Goal: Task Accomplishment & Management: Use online tool/utility

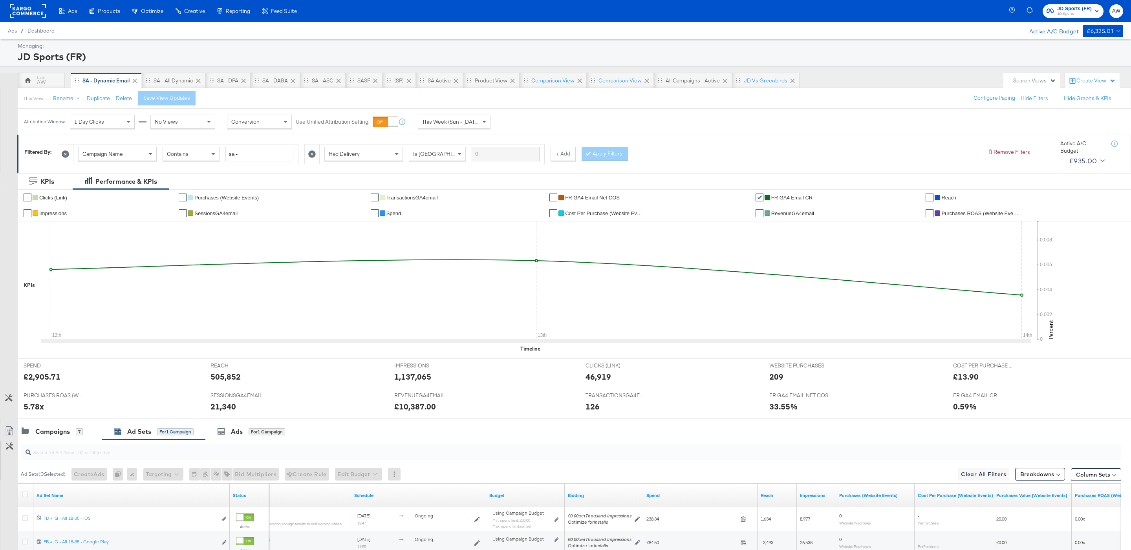
click at [31, 19] on div at bounding box center [28, 11] width 36 height 22
click at [39, 7] on rect at bounding box center [28, 11] width 36 height 14
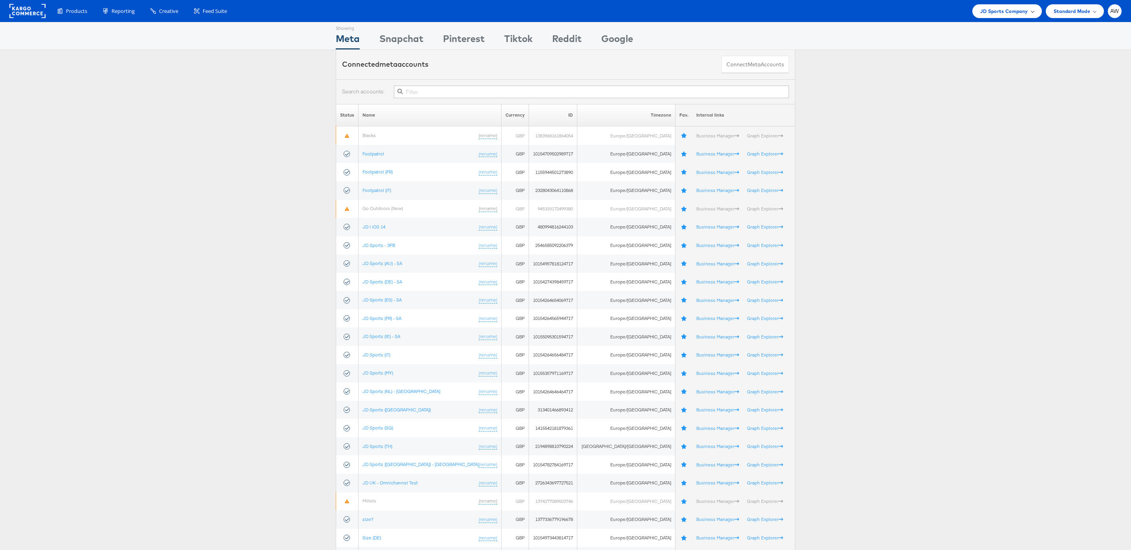
click at [1012, 14] on span "JD Sports Company" at bounding box center [1004, 11] width 48 height 8
click at [955, 148] on link "Jules" at bounding box center [985, 149] width 101 height 8
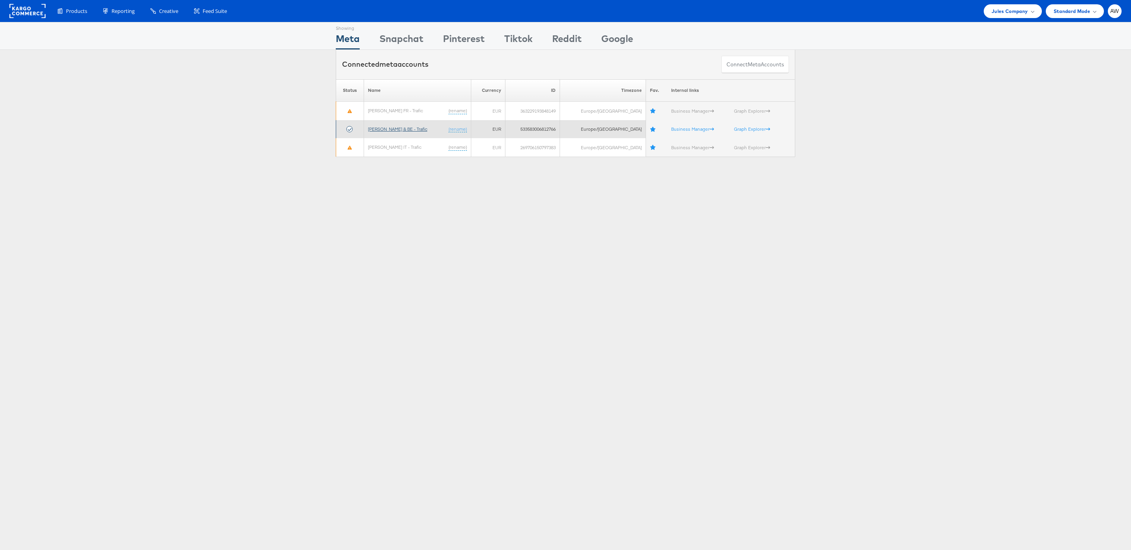
click at [408, 128] on link "Jules FR & BE - Trafic" at bounding box center [397, 129] width 59 height 6
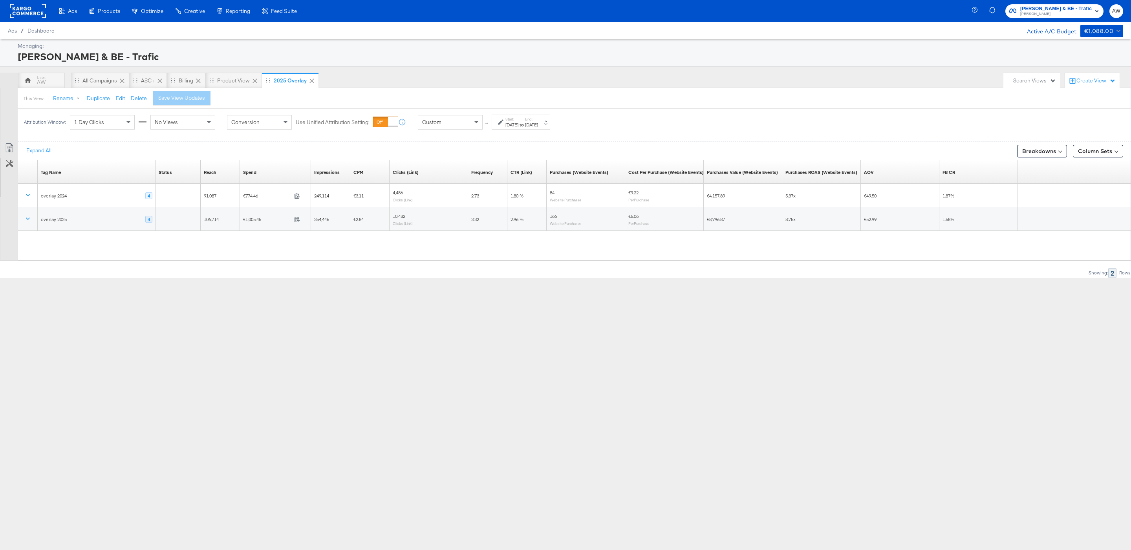
drag, startPoint x: 16, startPoint y: 160, endPoint x: 1019, endPoint y: 232, distance: 1005.8
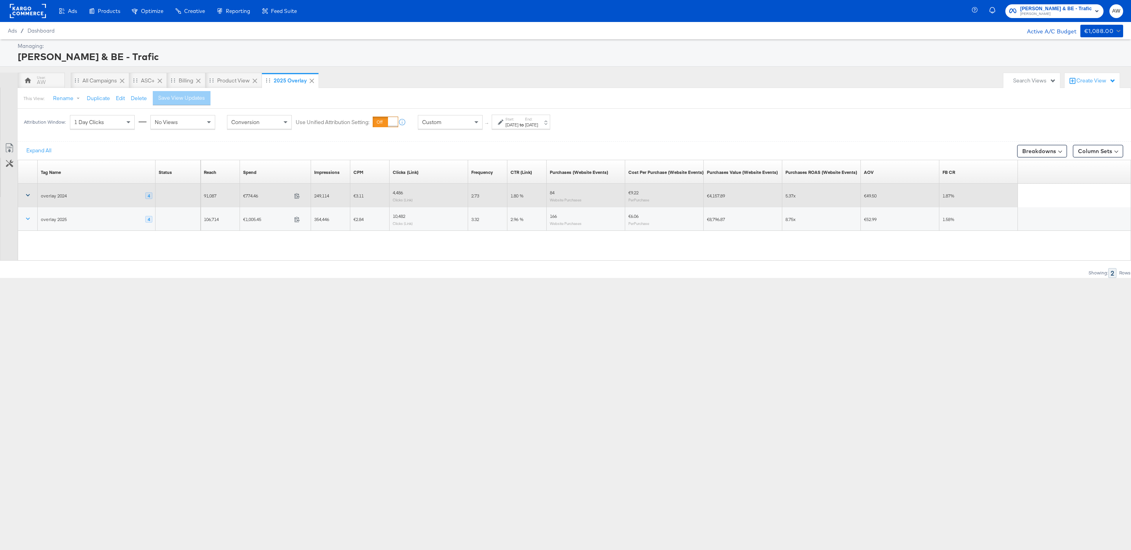
click at [29, 197] on icon at bounding box center [28, 195] width 8 height 8
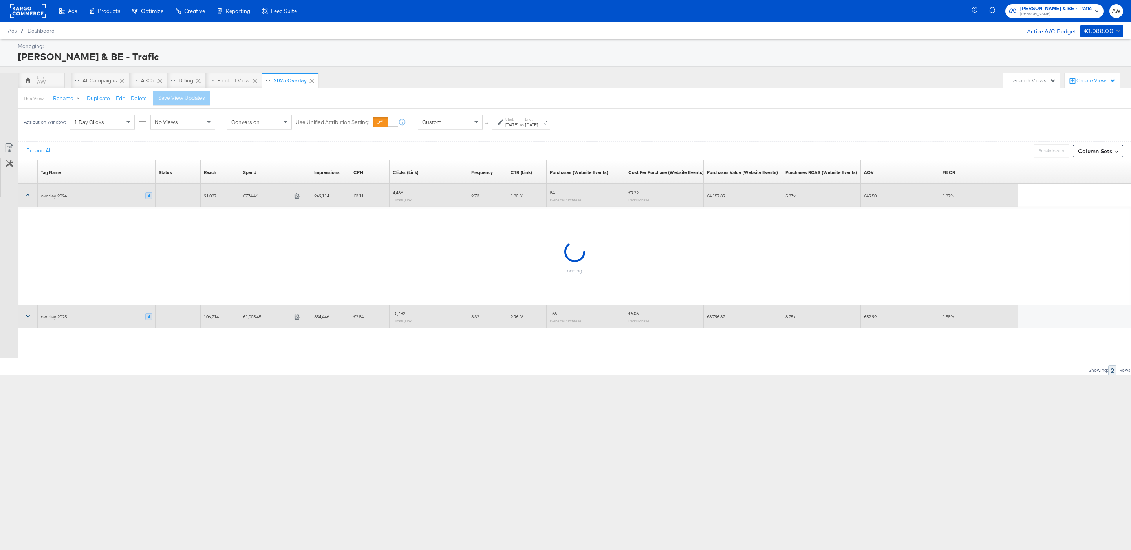
click at [32, 320] on icon at bounding box center [28, 316] width 8 height 8
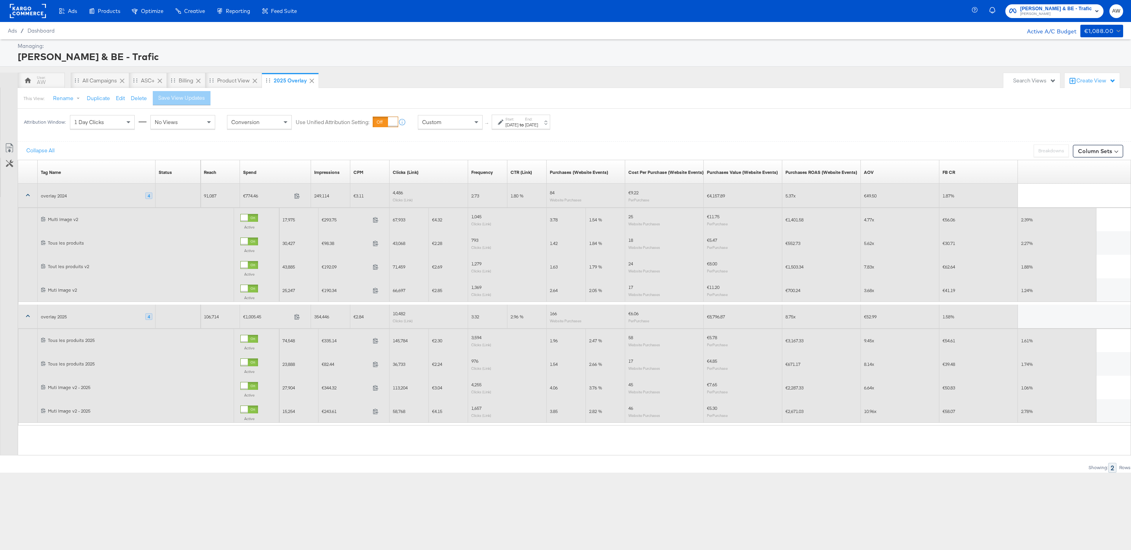
click at [236, 228] on div "Active" at bounding box center [256, 223] width 45 height 31
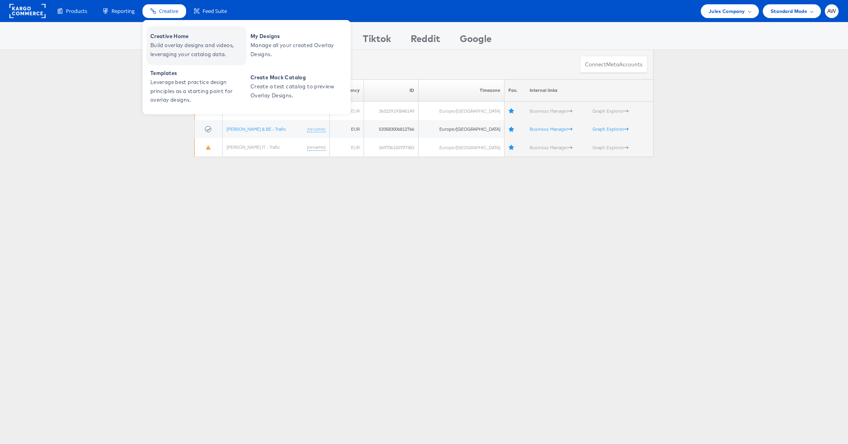
click at [170, 51] on span "Build overlay designs and videos, leveraging your catalog data." at bounding box center [197, 50] width 94 height 18
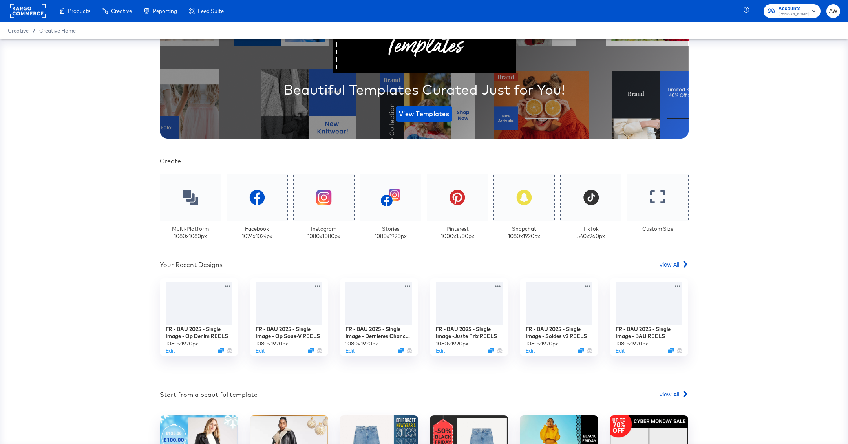
scroll to position [101, 0]
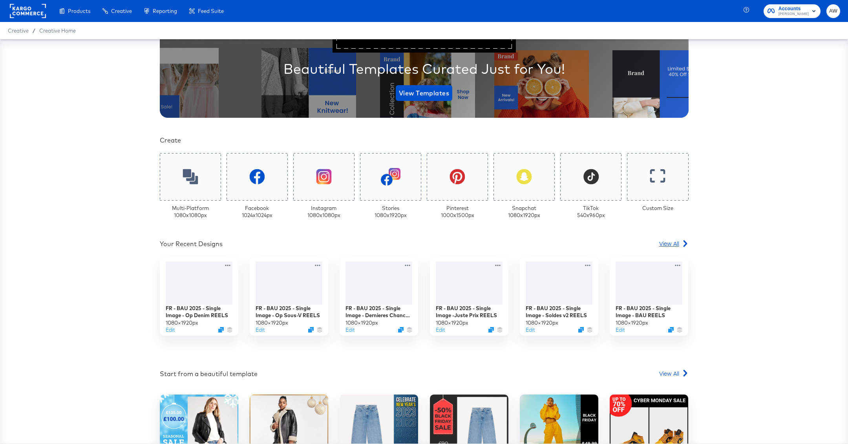
click at [667, 247] on link "View All" at bounding box center [673, 245] width 29 height 11
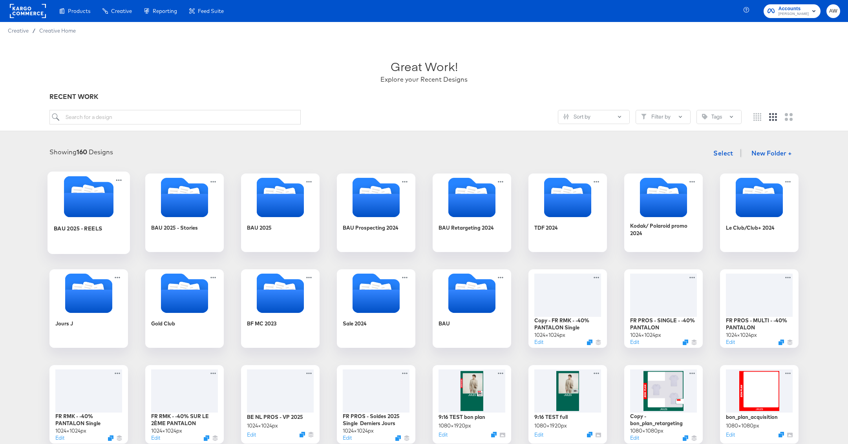
click at [76, 209] on icon "Folder" at bounding box center [88, 205] width 49 height 24
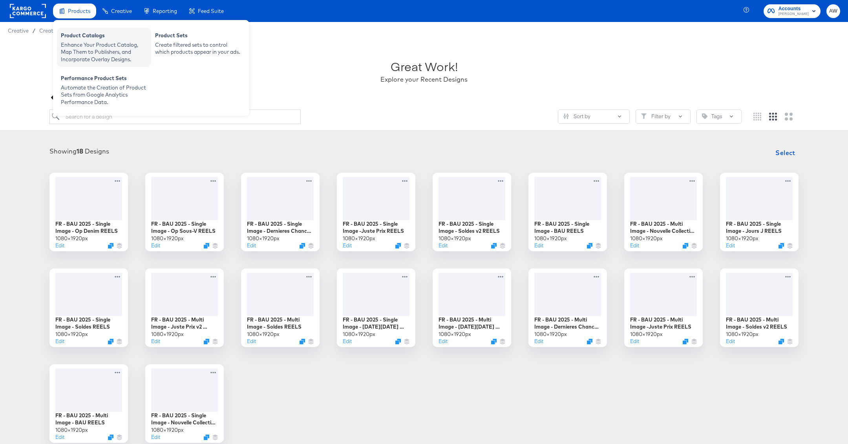
click at [93, 40] on div "Product Catalogs" at bounding box center [104, 36] width 86 height 9
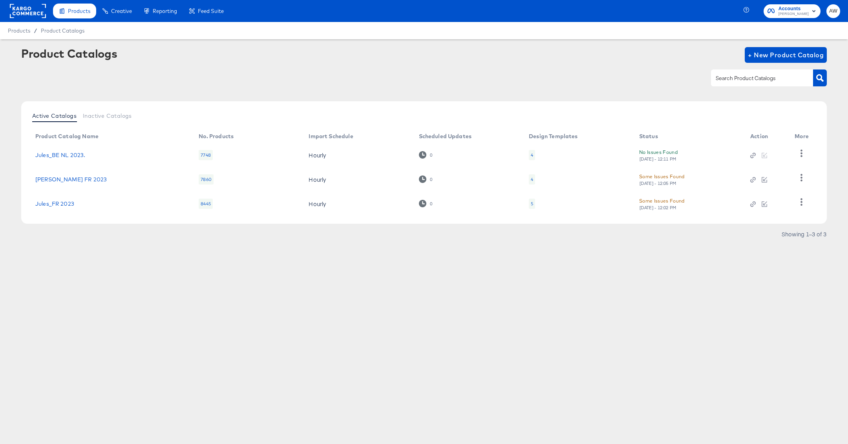
click at [66, 209] on td "Jules_FR 2023" at bounding box center [110, 204] width 163 height 24
click at [58, 203] on link "Jules_FR 2023" at bounding box center [54, 204] width 39 height 6
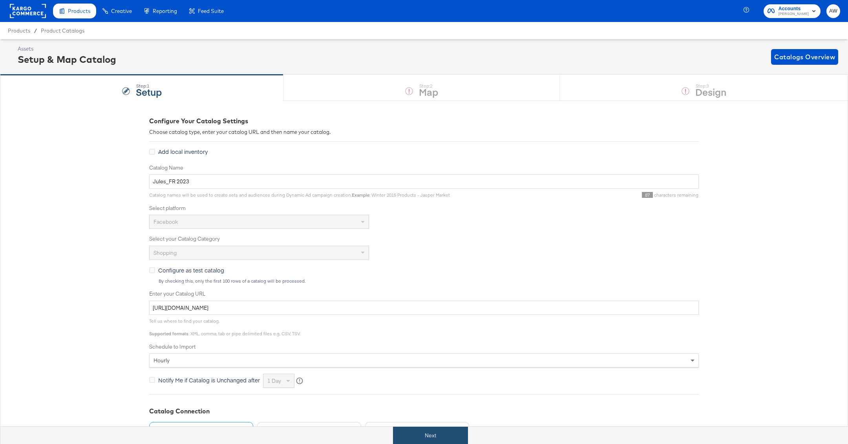
click at [445, 432] on button "Next" at bounding box center [430, 436] width 75 height 18
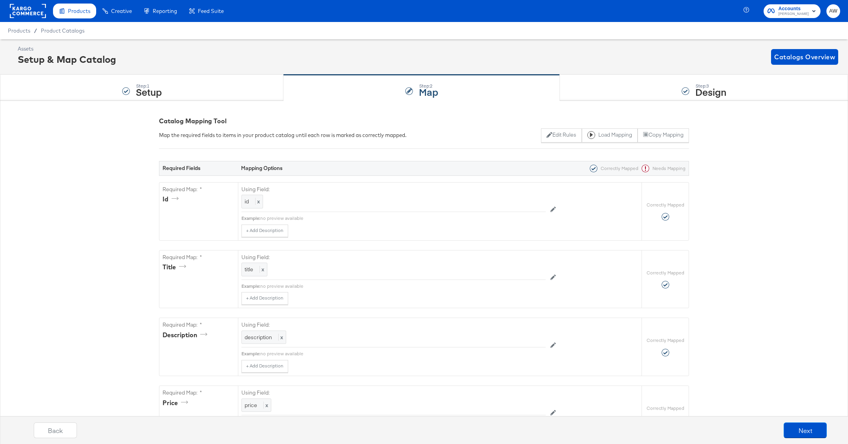
click at [647, 96] on div "Step: 3 Design" at bounding box center [704, 88] width 288 height 26
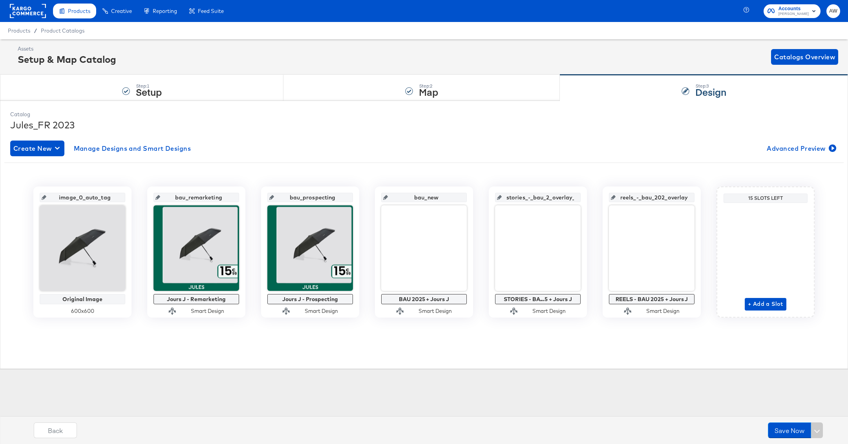
click at [32, 14] on rect at bounding box center [28, 11] width 36 height 14
